Goal: Check status

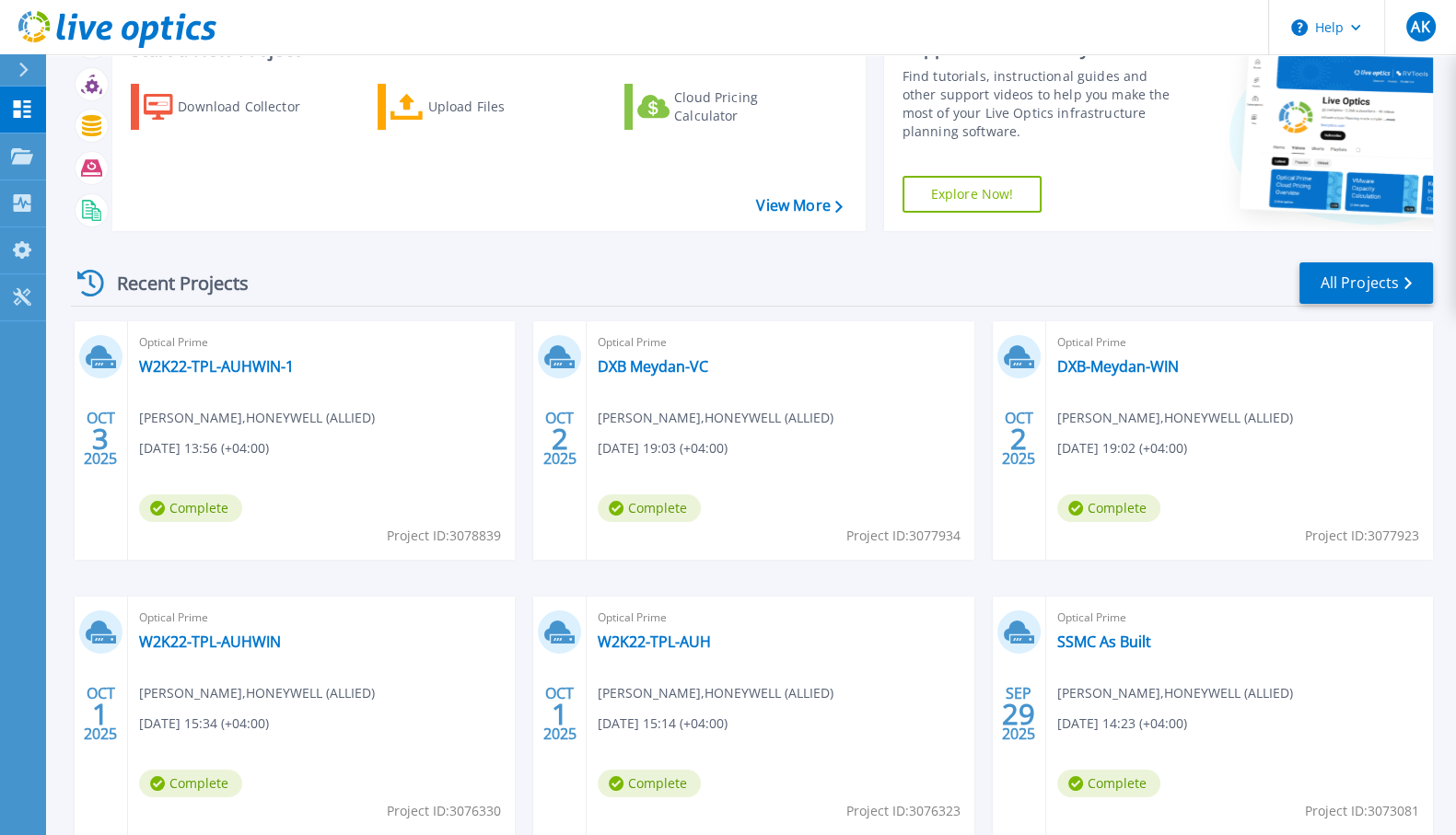
scroll to position [114, 0]
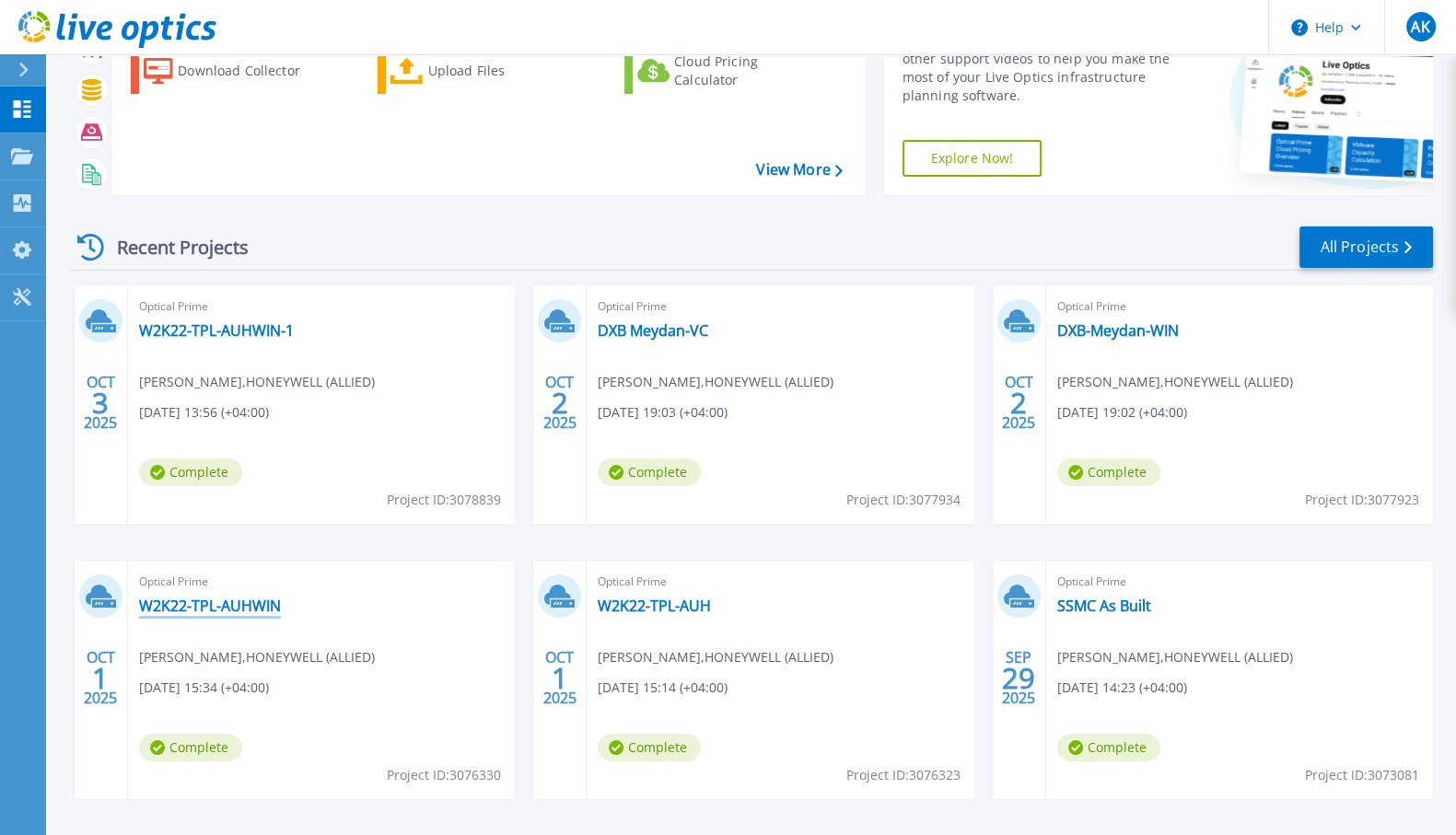
click at [225, 607] on link "W2K22-TPL-AUHWIN" at bounding box center [209, 606] width 142 height 19
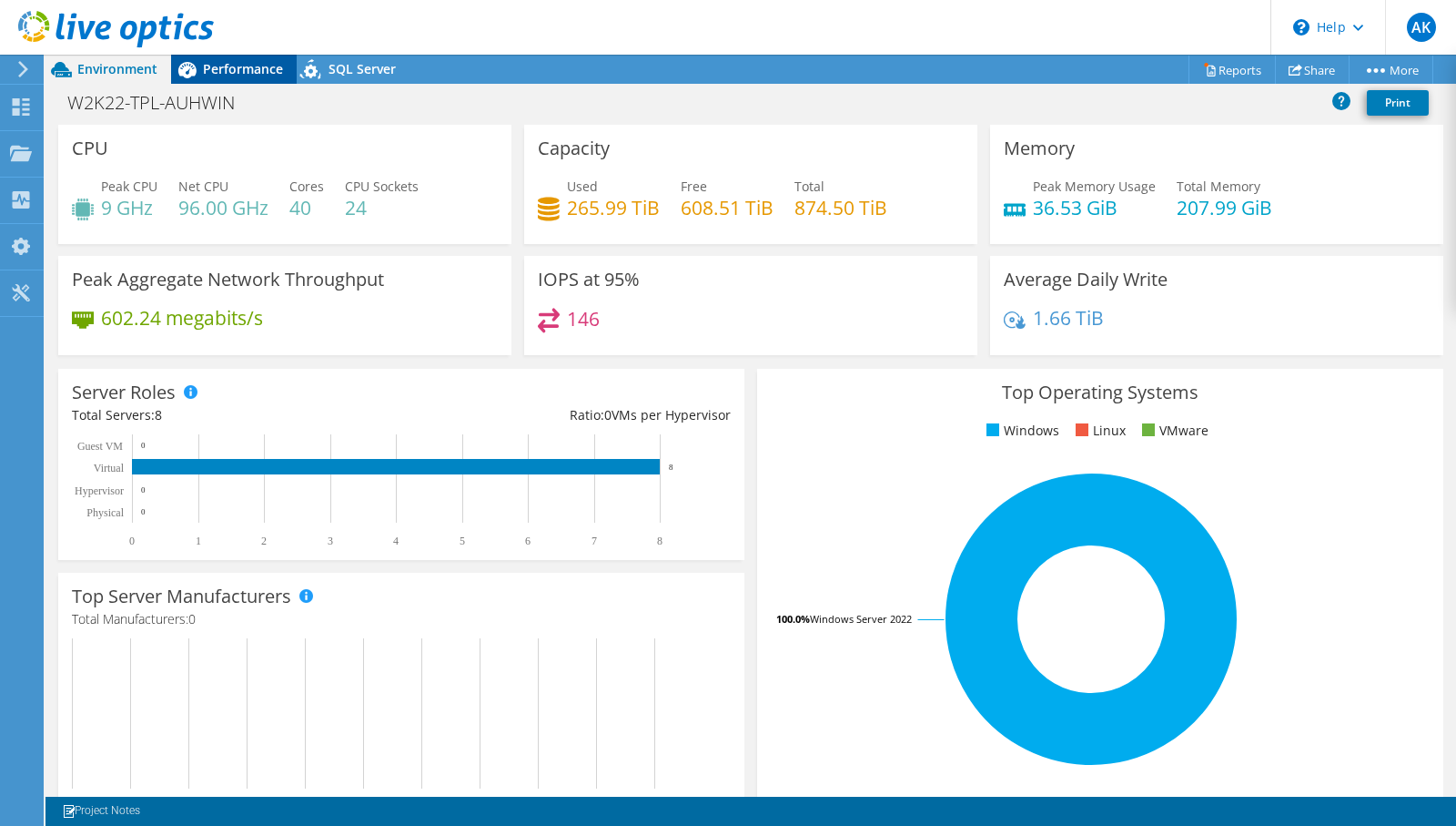
click at [244, 61] on span "Performance" at bounding box center [243, 69] width 80 height 18
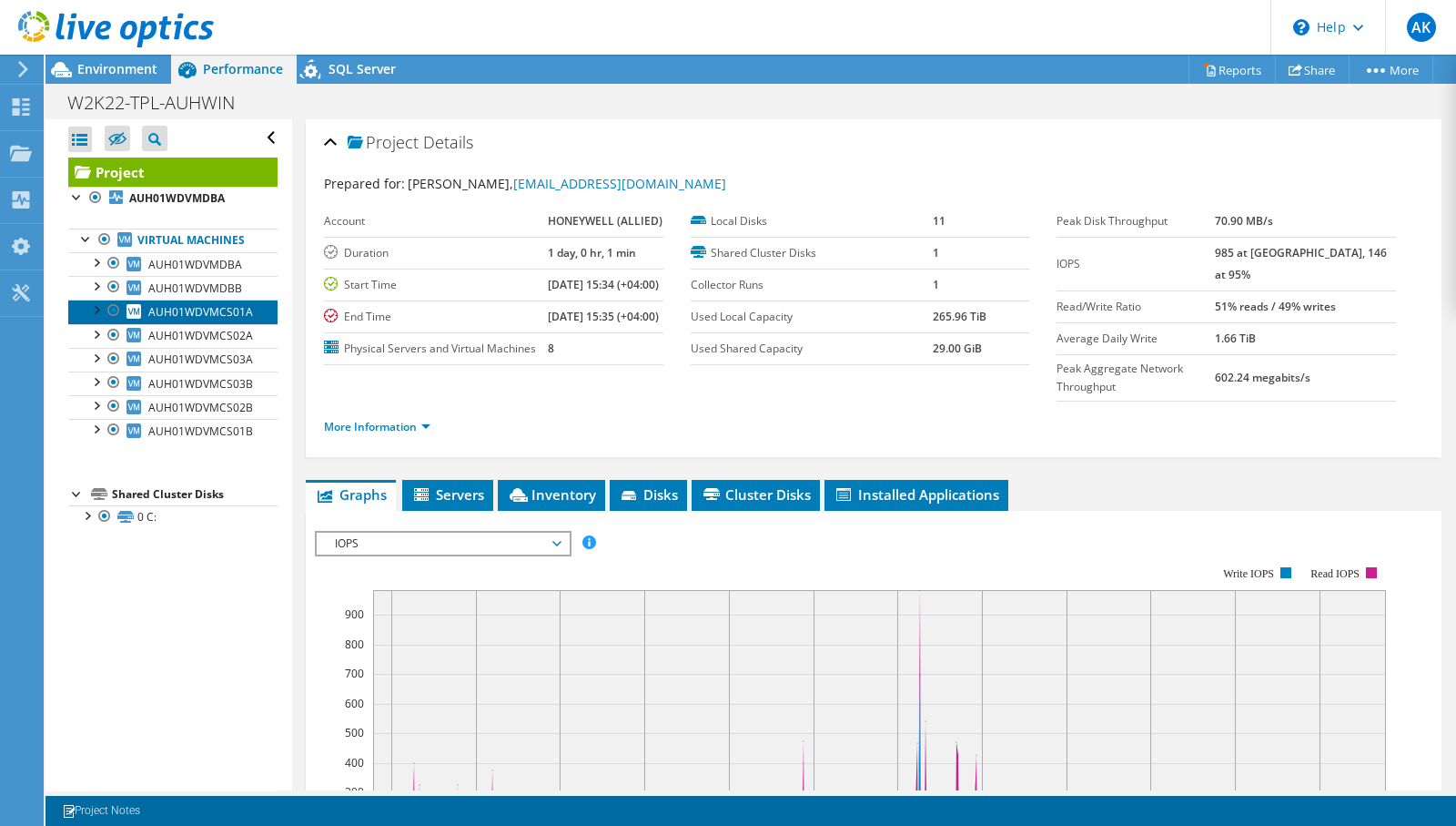
click at [160, 320] on span "AUH01WDVMCS01A" at bounding box center [200, 312] width 105 height 16
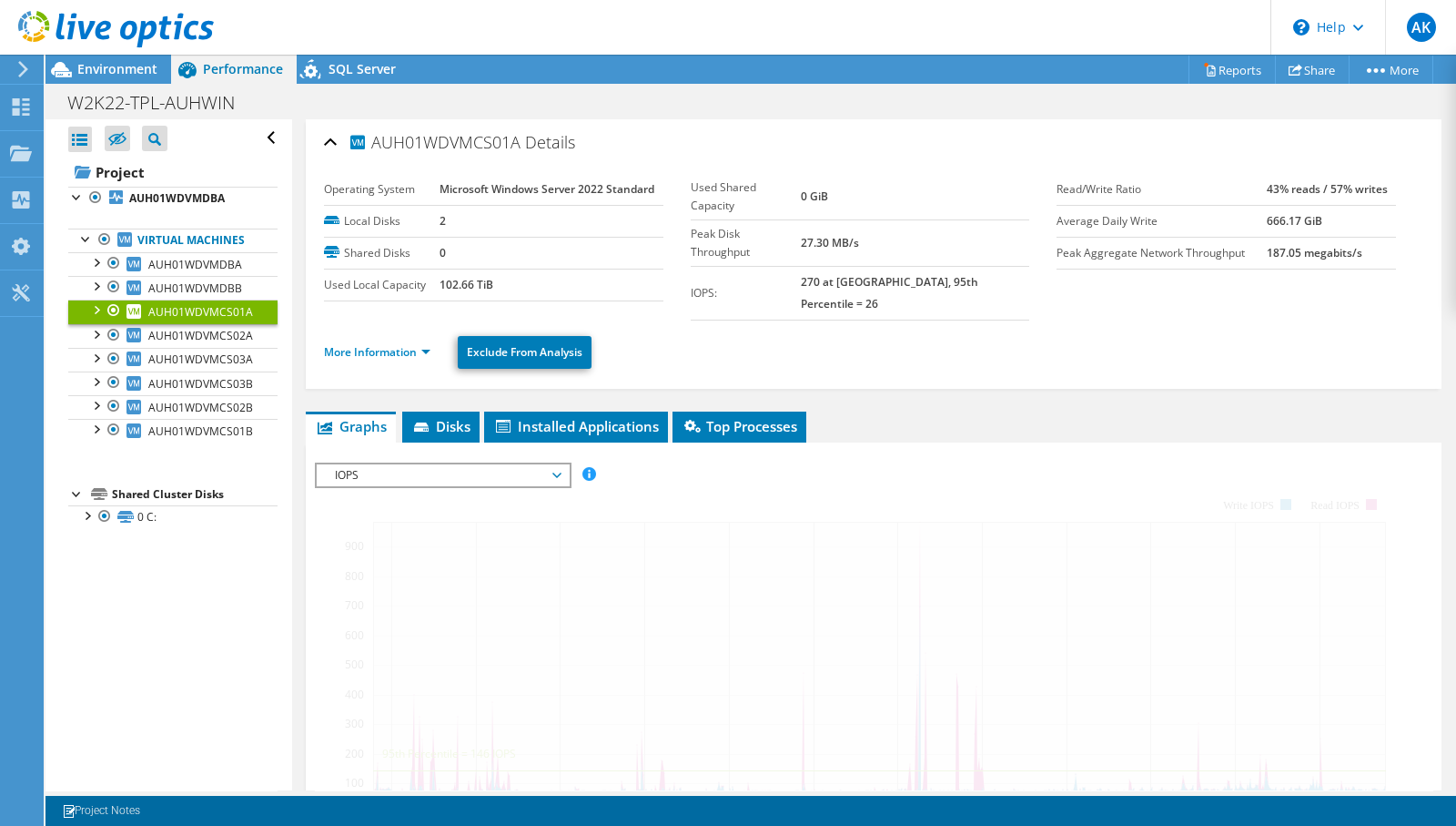
click at [97, 318] on div at bounding box center [95, 308] width 19 height 19
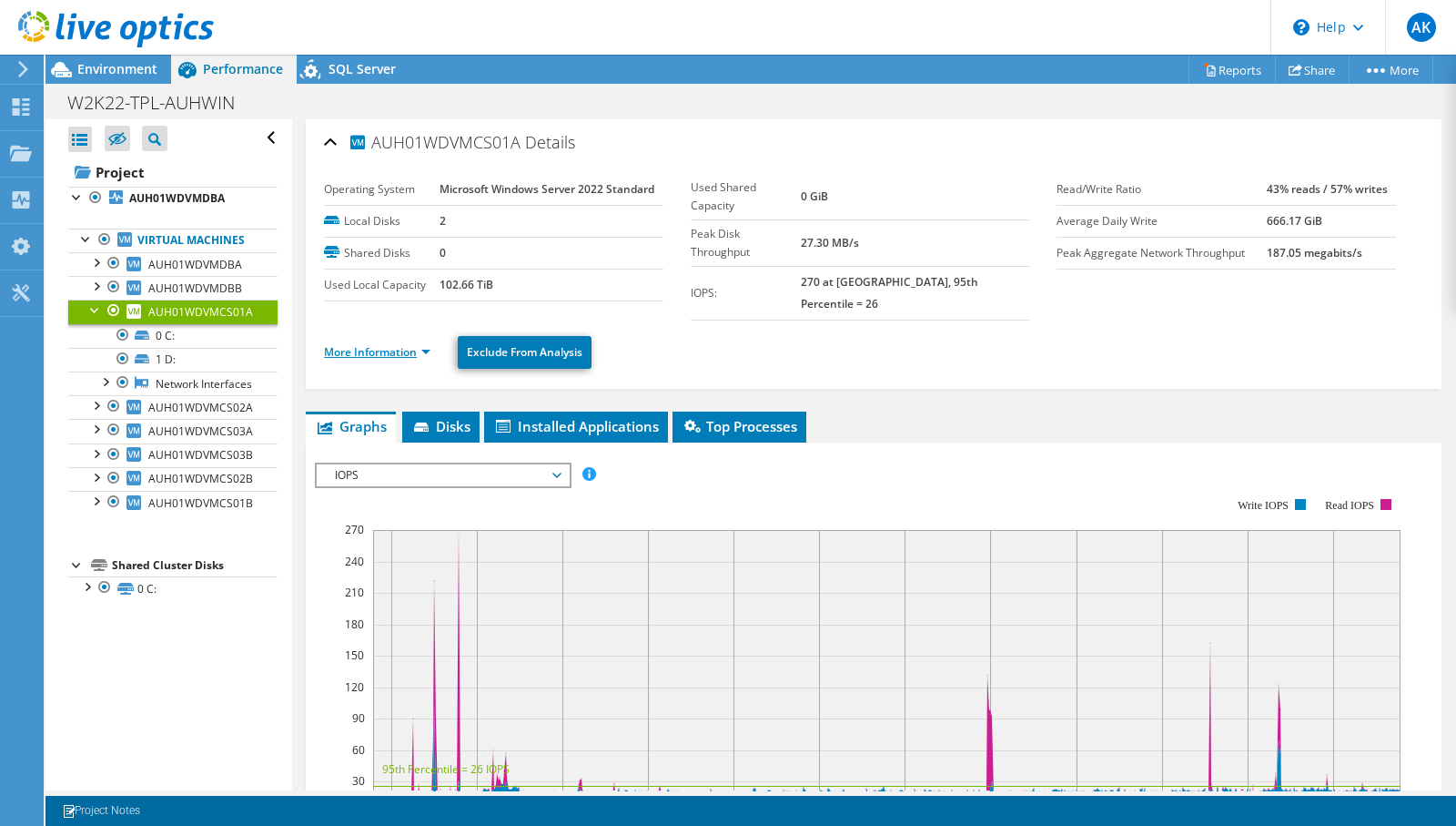
click at [414, 344] on link "More Information" at bounding box center [377, 352] width 107 height 16
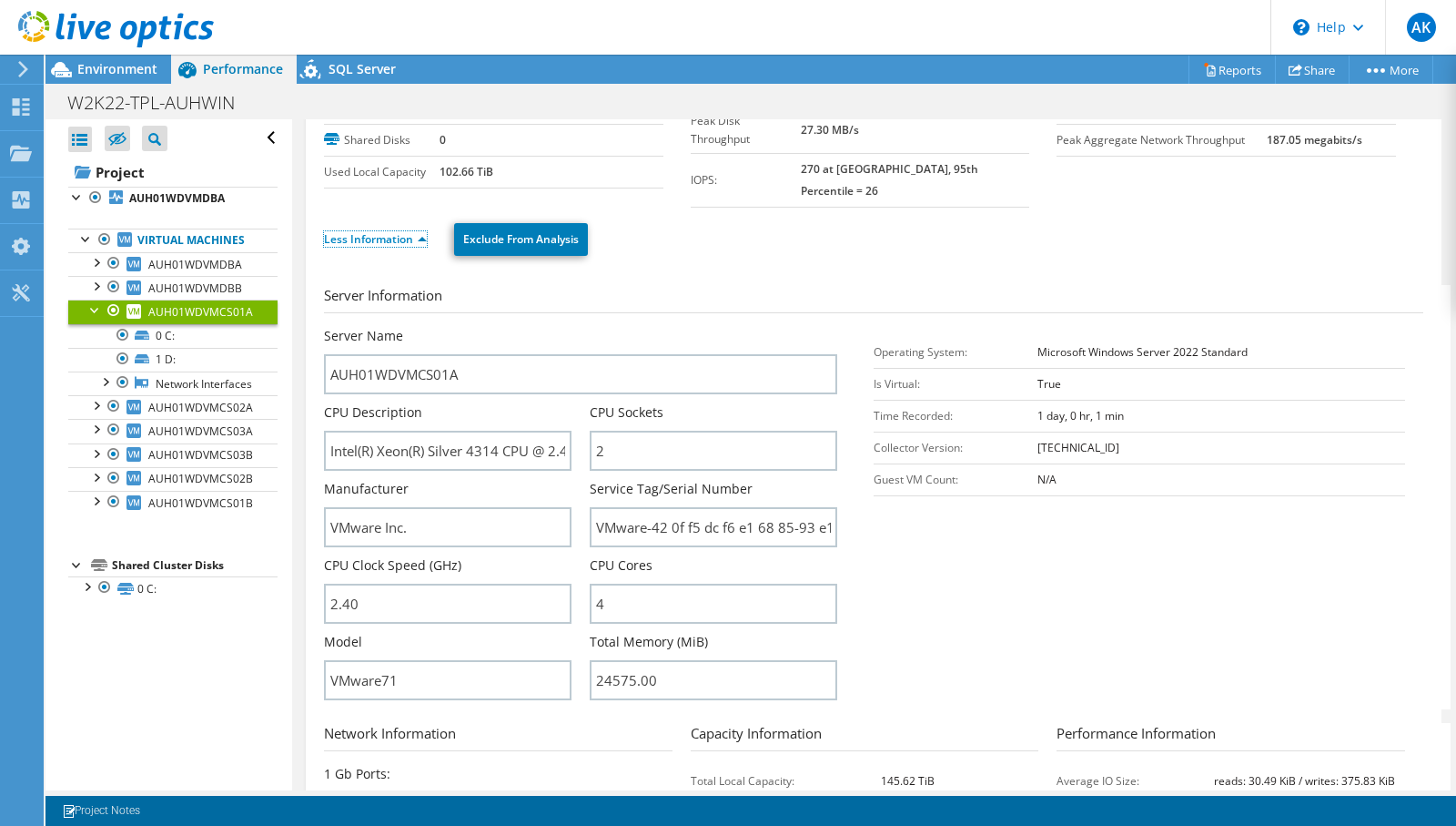
scroll to position [227, 0]
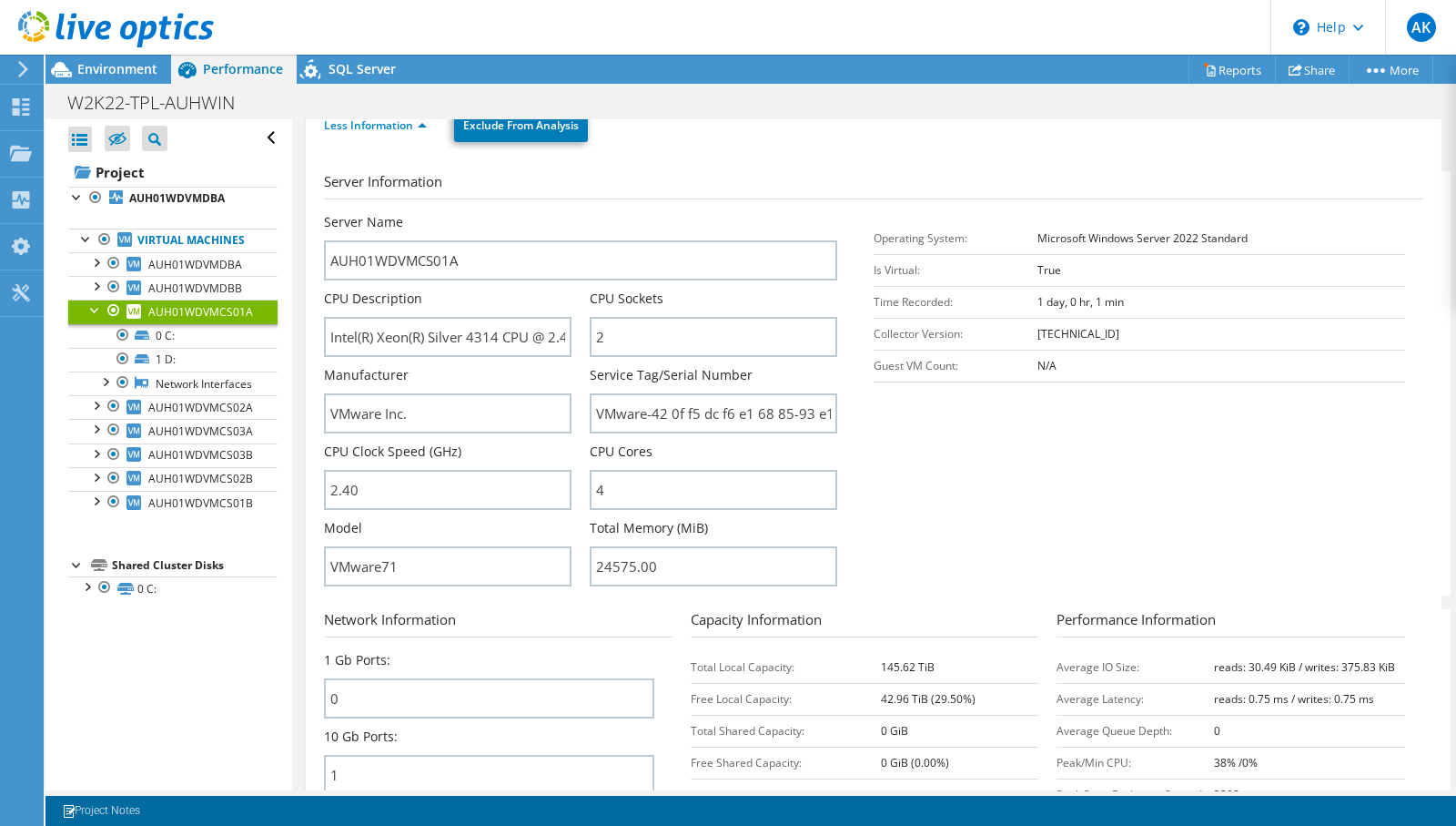
click at [167, 320] on span "AUH01WDVMCS01A" at bounding box center [200, 312] width 105 height 16
